Goal: Transaction & Acquisition: Download file/media

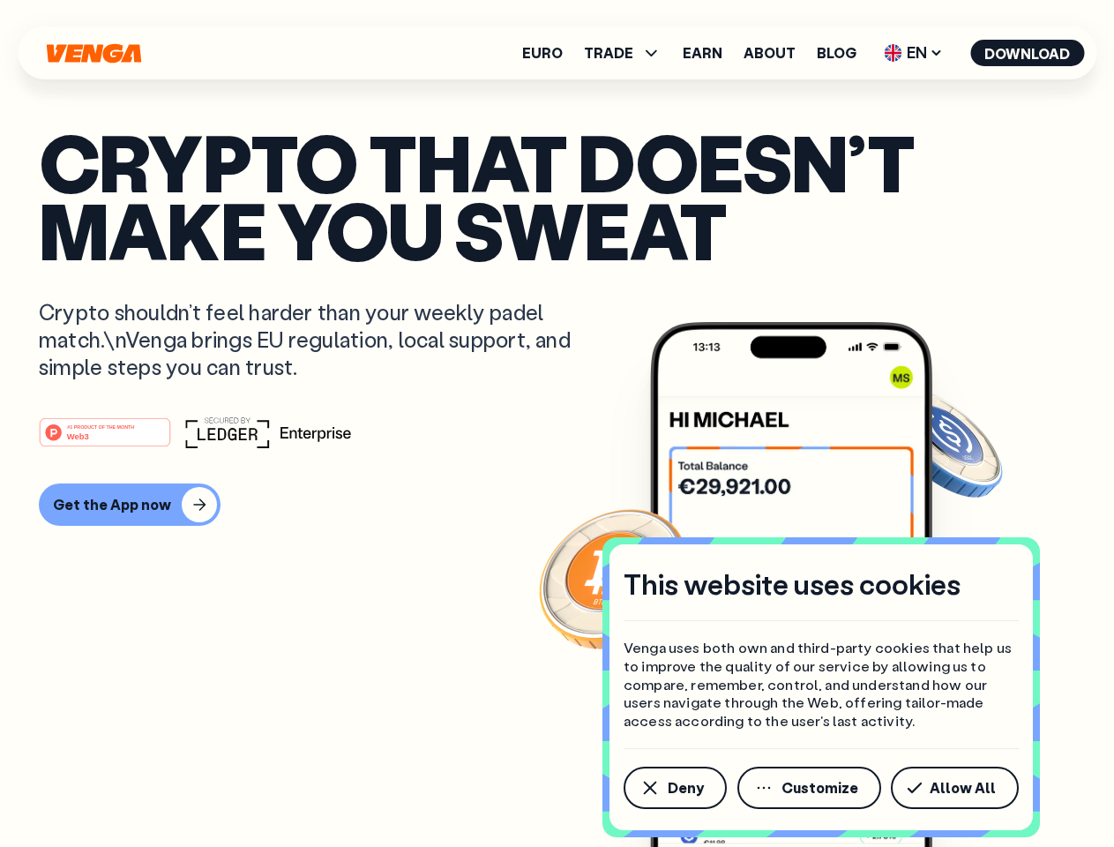
click at [556, 423] on div "#1 PRODUCT OF THE MONTH Web3" at bounding box center [557, 432] width 1036 height 32
click at [674, 788] on span "Deny" at bounding box center [686, 787] width 36 height 14
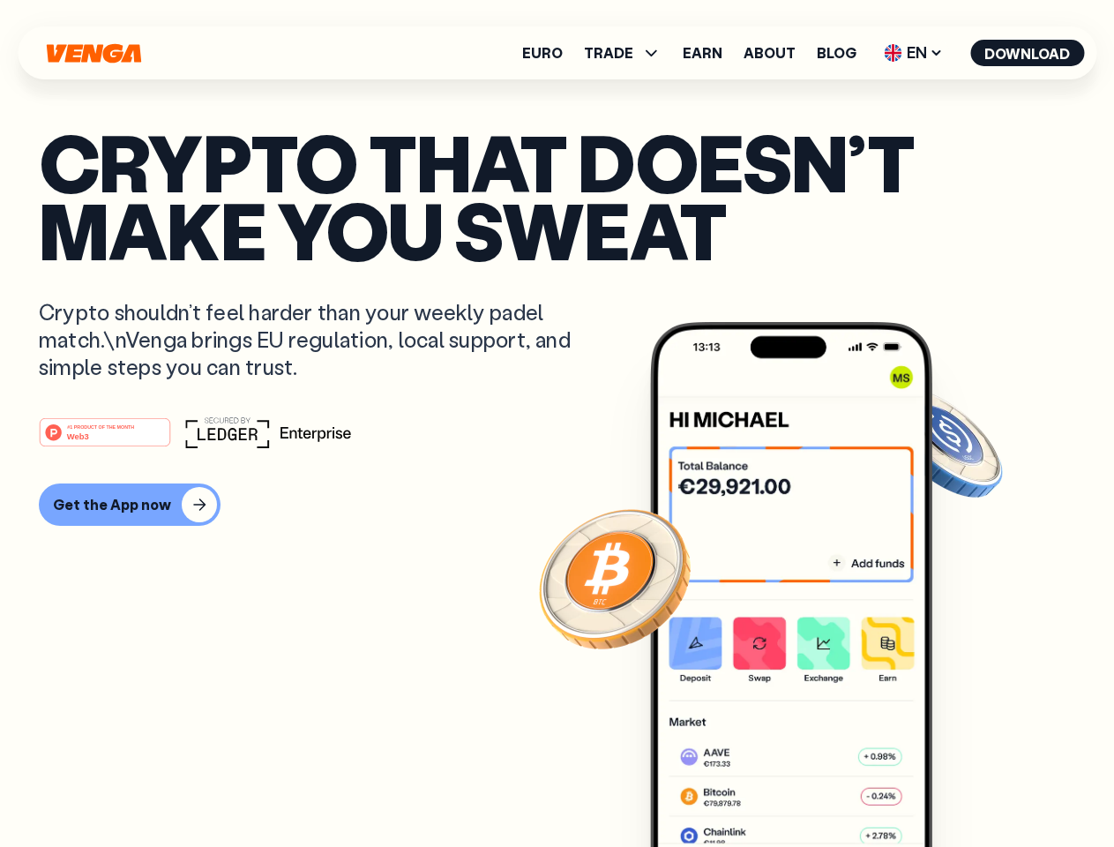
click at [810, 788] on img at bounding box center [791, 617] width 282 height 591
click at [958, 788] on article "Crypto that doesn’t make you sweat Crypto shouldn’t feel harder than your weekl…" at bounding box center [557, 458] width 1036 height 661
click at [628, 53] on span "TRADE" at bounding box center [608, 53] width 49 height 14
click at [914, 53] on span "EN" at bounding box center [913, 53] width 71 height 28
click at [1027, 53] on button "Download" at bounding box center [1027, 53] width 114 height 26
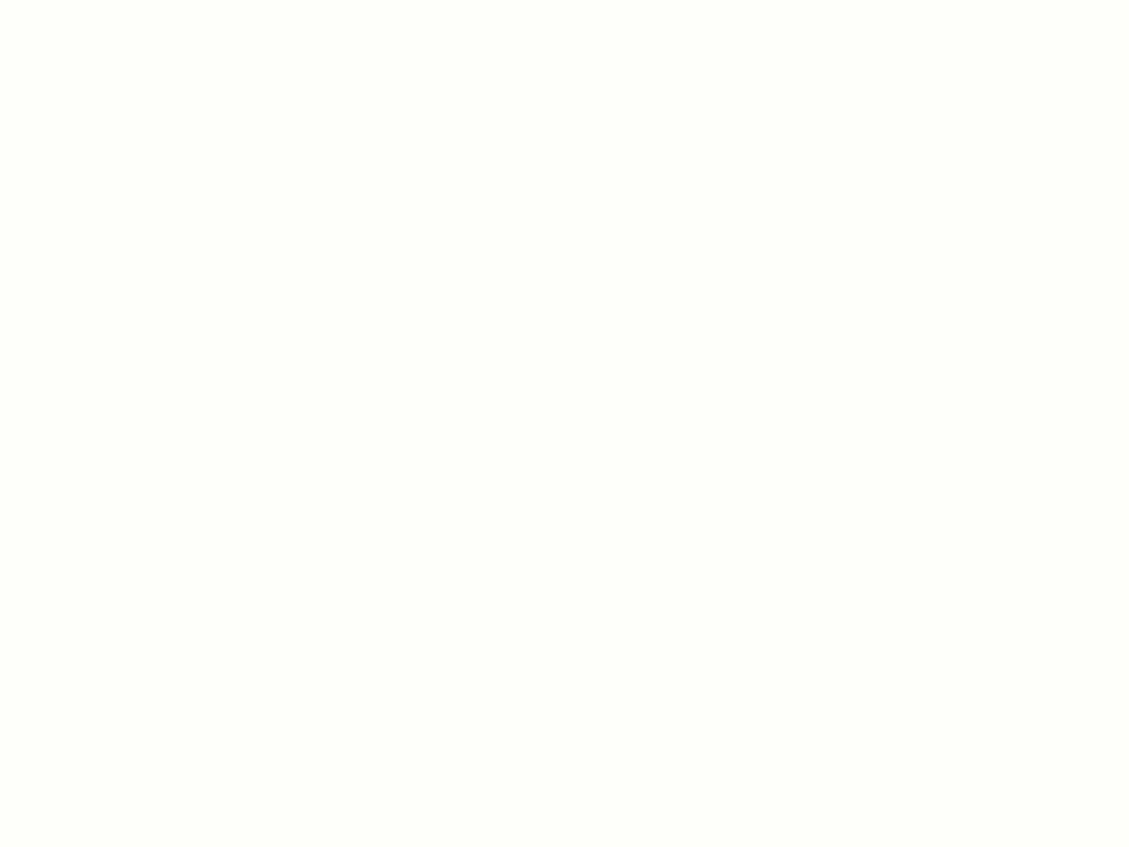
click at [127, 0] on html "This website uses cookies Venga uses both own and third-party cookies that help…" at bounding box center [564, 0] width 1129 height 0
click at [108, 0] on html "This website uses cookies Venga uses both own and third-party cookies that help…" at bounding box center [564, 0] width 1129 height 0
